Goal: Task Accomplishment & Management: Manage account settings

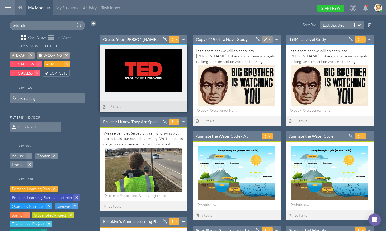
click at [121, 44] on div at bounding box center [144, 44] width 88 height 1
click at [121, 40] on link "Create Your [PERSON_NAME] Talk-----" at bounding box center [131, 40] width 57 height 6
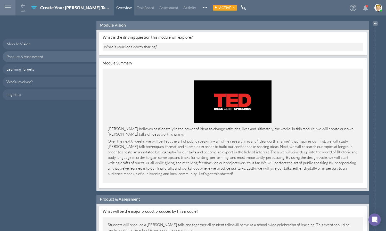
click at [35, 6] on icon at bounding box center [33, 7] width 5 height 5
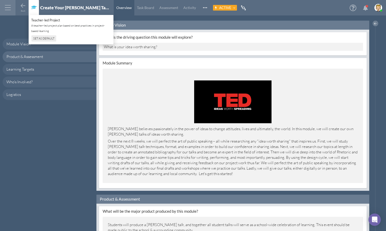
click at [151, 22] on div "Module Vision" at bounding box center [232, 25] width 272 height 9
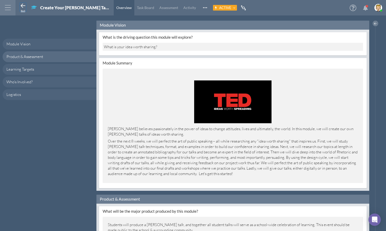
click at [22, 6] on icon at bounding box center [23, 6] width 6 height 6
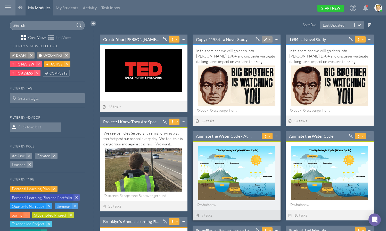
click at [229, 133] on link "Animate the Water Cycle - At Start" at bounding box center [224, 136] width 57 height 6
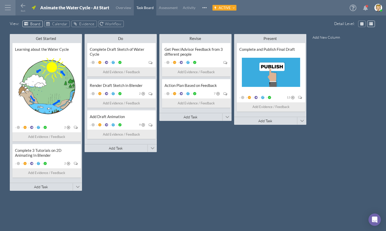
click at [34, 6] on icon at bounding box center [33, 7] width 5 height 5
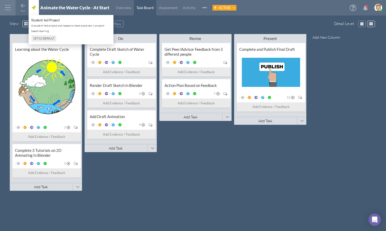
click at [166, 23] on div "View : Board Calendar Evidence Workflow" at bounding box center [193, 25] width 366 height 8
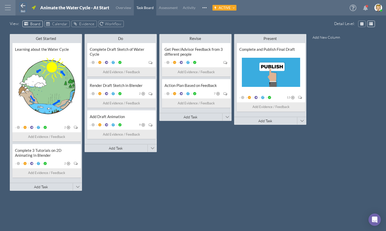
click at [24, 7] on icon at bounding box center [23, 6] width 6 height 6
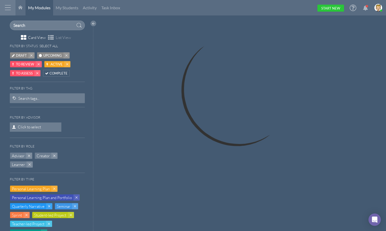
click at [8, 5] on div at bounding box center [7, 7] width 15 height 15
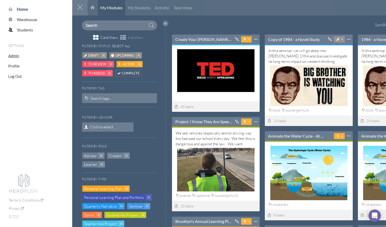
click at [14, 56] on span "Admin" at bounding box center [13, 55] width 11 height 5
select select "20"
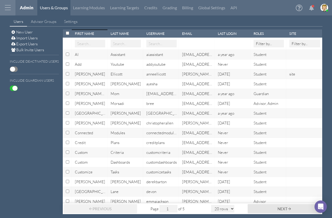
click at [39, 115] on div "New User Import Users Export Users Bulk Invite Users Include Deactivated Users …" at bounding box center [33, 121] width 54 height 185
